Goal: Task Accomplishment & Management: Manage account settings

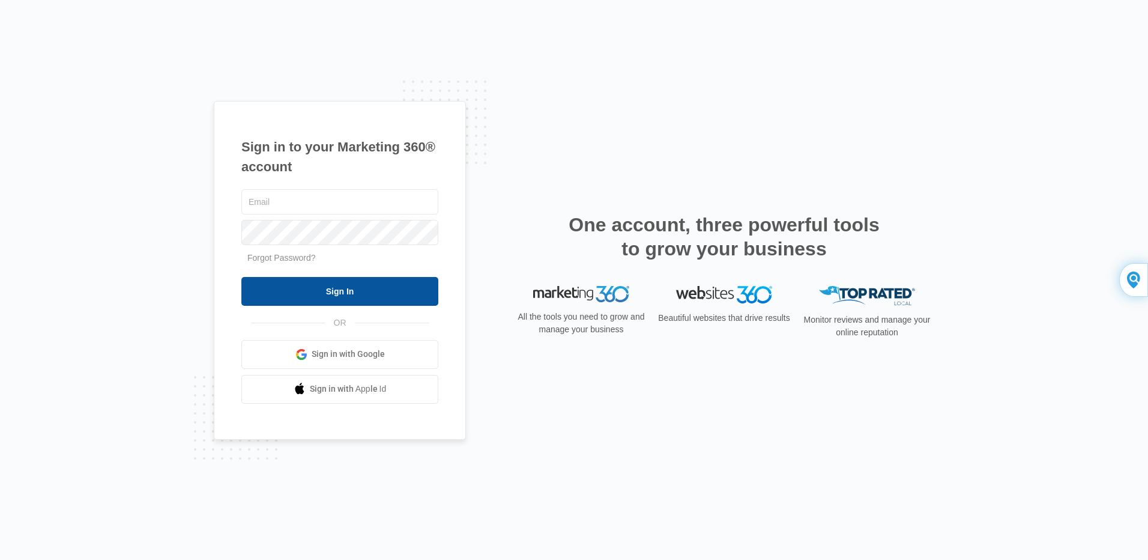
type input "[EMAIL_ADDRESS][DOMAIN_NAME]"
click at [337, 289] on input "Sign In" at bounding box center [339, 291] width 197 height 29
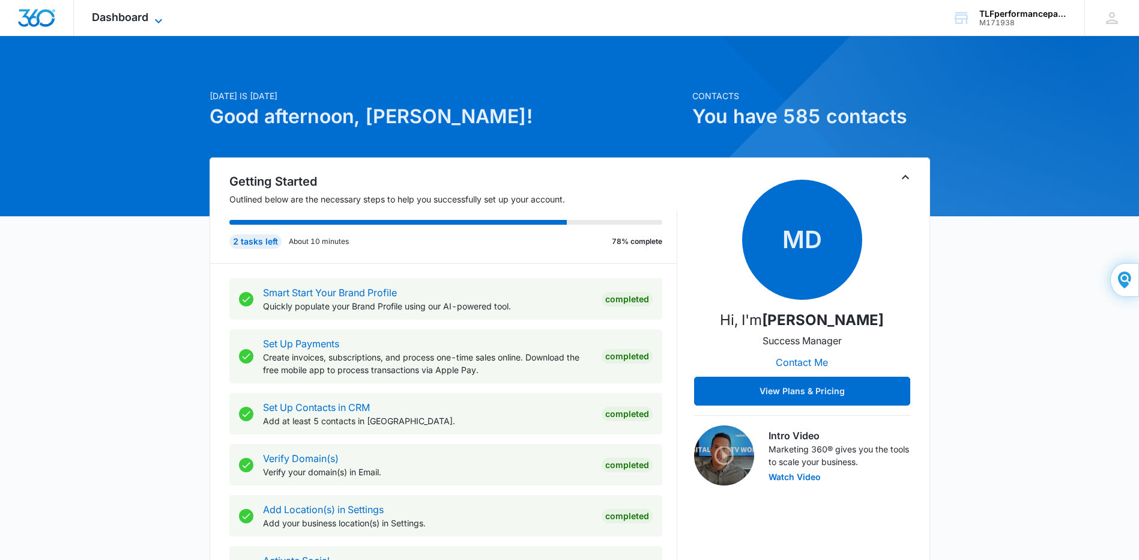
click at [161, 17] on icon at bounding box center [158, 21] width 14 height 14
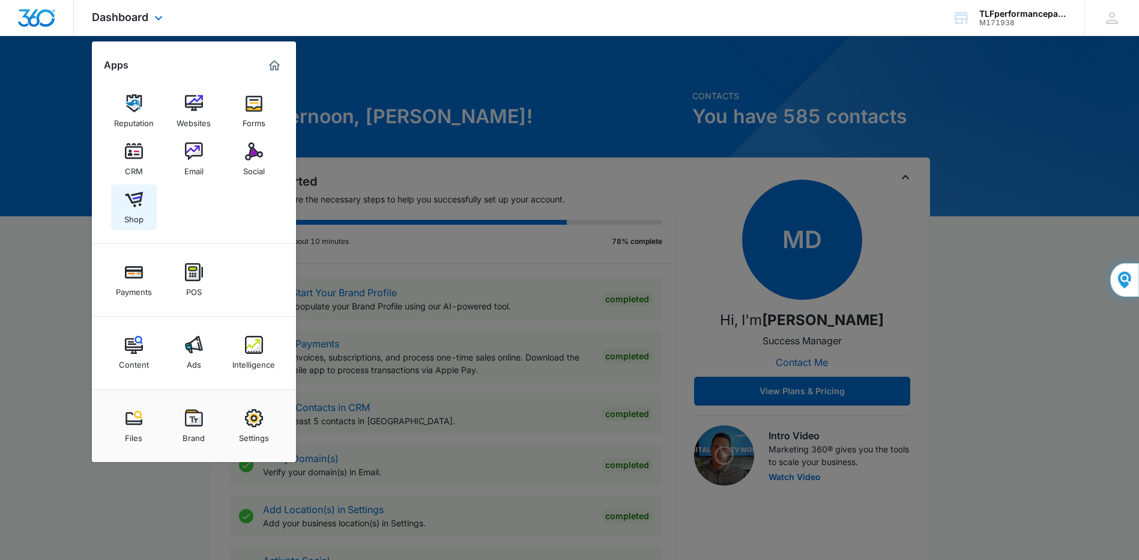
click at [130, 203] on img at bounding box center [134, 199] width 18 height 18
